Goal: Find specific page/section: Find specific page/section

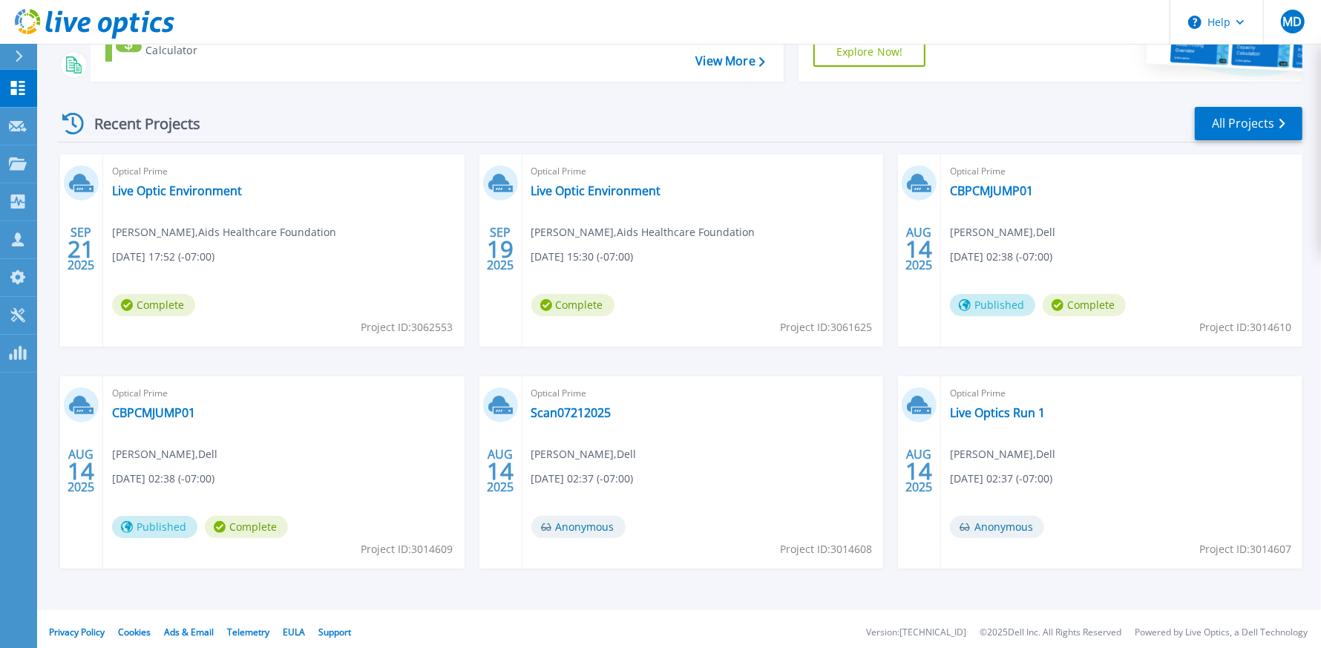
scroll to position [174, 0]
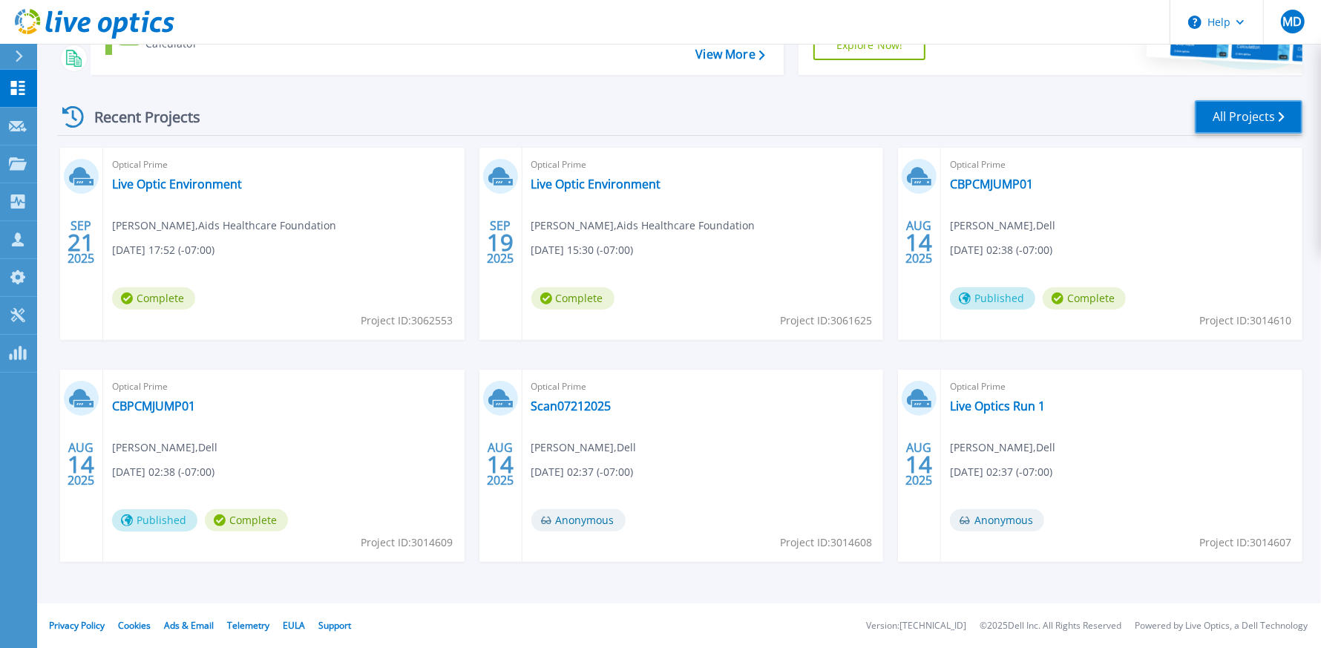
click at [1264, 121] on link "All Projects" at bounding box center [1249, 116] width 108 height 33
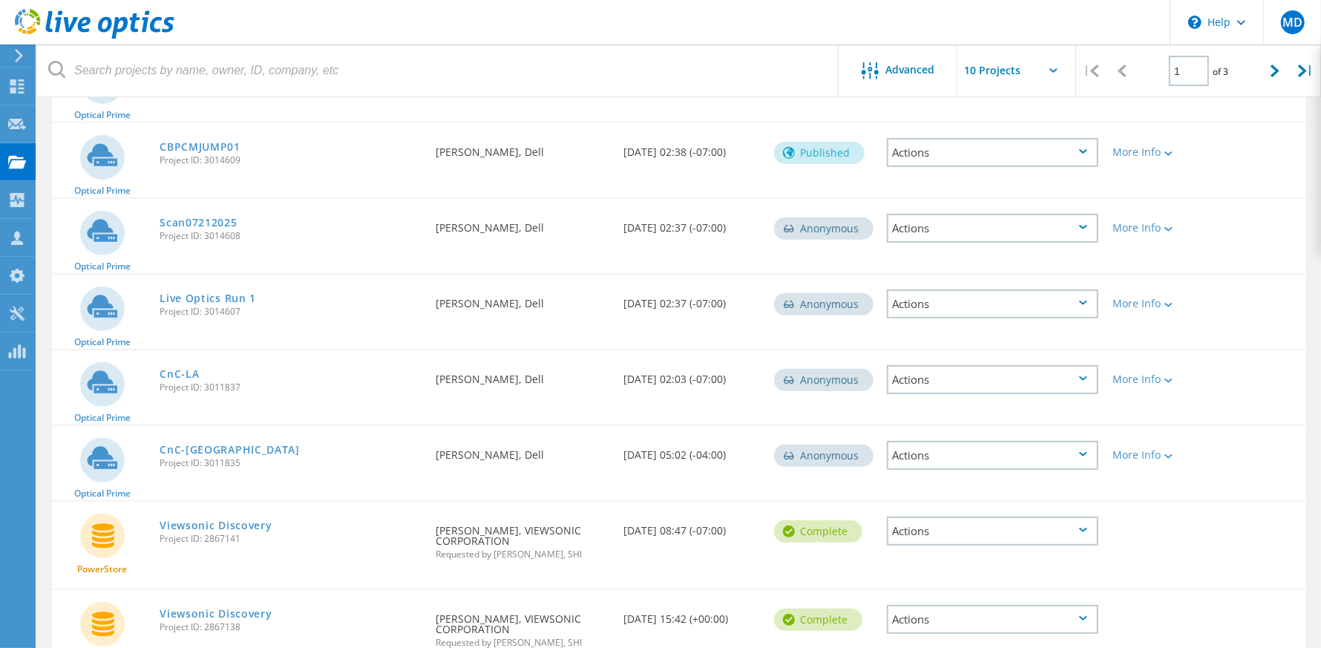
scroll to position [255, 0]
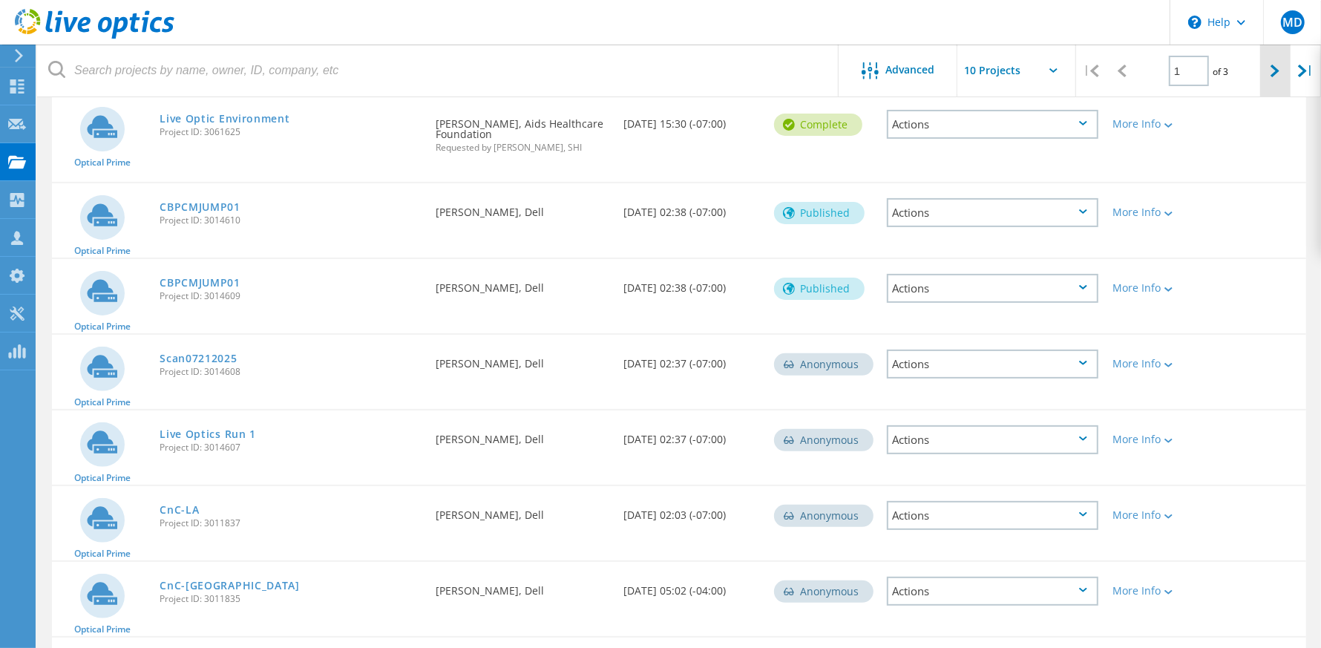
click at [1266, 72] on div at bounding box center [1275, 71] width 30 height 53
type input "2"
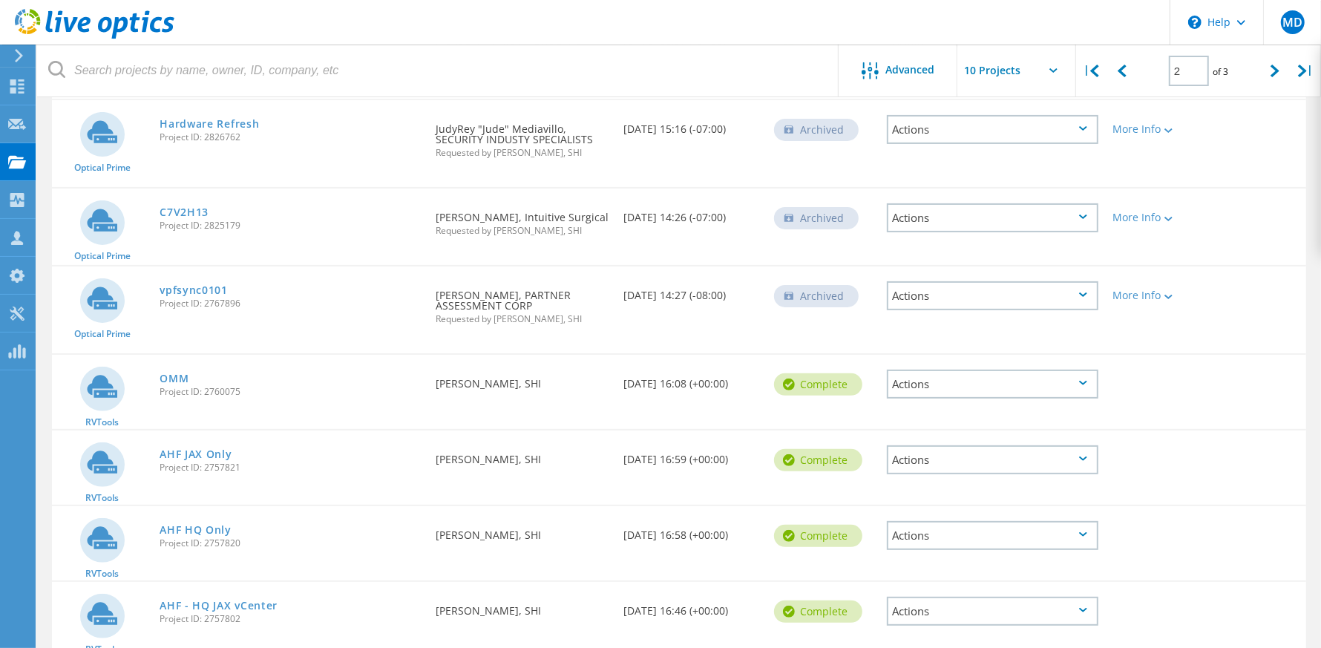
scroll to position [257, 0]
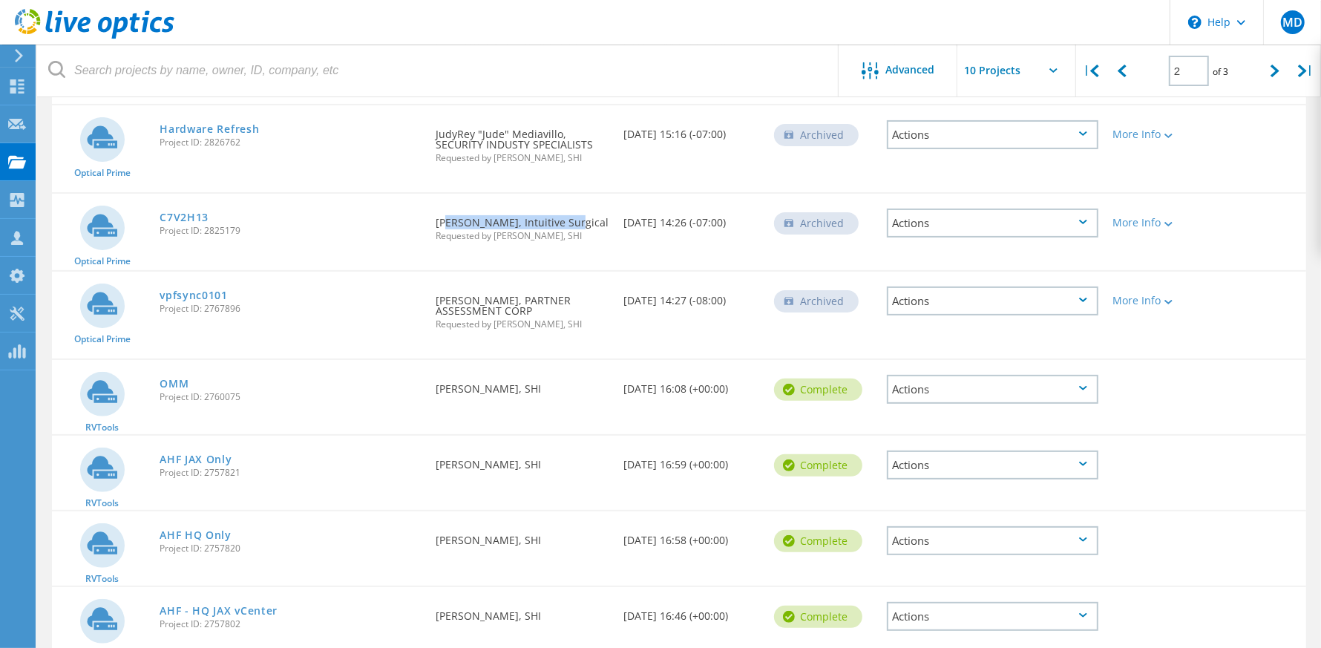
drag, startPoint x: 440, startPoint y: 219, endPoint x: 565, endPoint y: 223, distance: 125.5
click at [565, 223] on div "Requested By Arthur Thomas, Intuitive Surgical Requested by Mooky Desai, SHI" at bounding box center [522, 225] width 188 height 62
